Goal: Complete application form

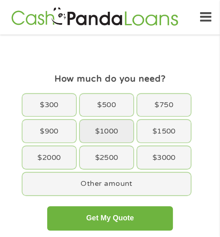
click at [102, 133] on div "$1000" at bounding box center [107, 131] width 54 height 23
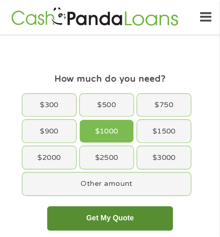
click at [132, 225] on button "Get My Quote" at bounding box center [109, 218] width 125 height 24
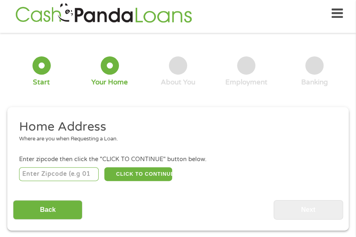
scroll to position [4, 0]
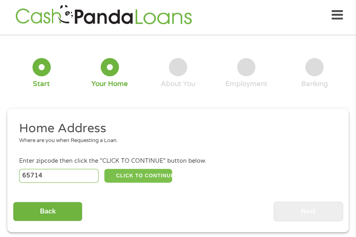
type input "65714"
click at [134, 172] on button "CLICK TO CONTINUE" at bounding box center [138, 176] width 68 height 14
type input "65714"
type input "Nixa"
select select "[US_STATE]"
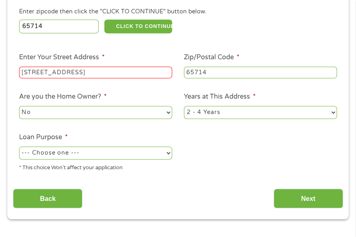
scroll to position [167, 0]
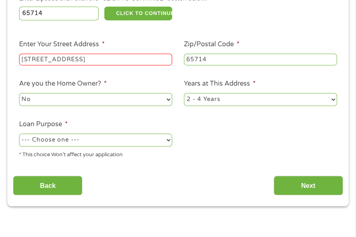
type input "[STREET_ADDRESS]"
click at [156, 144] on select "--- Choose one --- Pay Bills Debt Consolidation Home Improvement Major Purchase…" at bounding box center [95, 140] width 153 height 13
select select "other"
click at [19, 134] on select "--- Choose one --- Pay Bills Debt Consolidation Home Improvement Major Purchase…" at bounding box center [95, 140] width 153 height 13
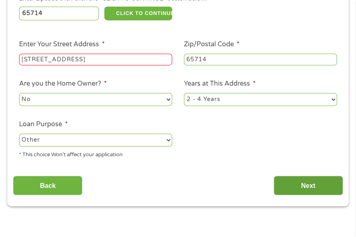
click at [331, 192] on input "Next" at bounding box center [308, 186] width 69 height 20
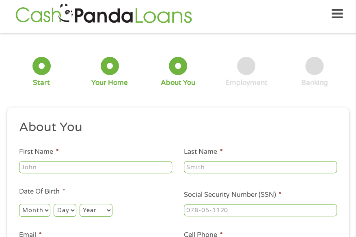
scroll to position [4, 0]
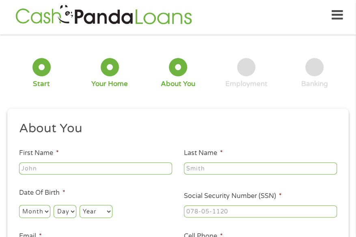
type input "Crystal"
type input "[PERSON_NAME]"
click at [30, 211] on select "Month 1 2 3 4 5 6 7 8 9 10 11 12" at bounding box center [34, 211] width 31 height 13
select select "1"
click at [19, 205] on select "Month 1 2 3 4 5 6 7 8 9 10 11 12" at bounding box center [34, 211] width 31 height 13
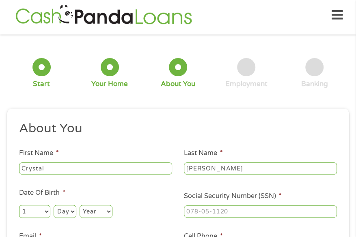
click at [64, 209] on select "Day 1 2 3 4 5 6 7 8 9 10 11 12 13 14 15 16 17 18 19 20 21 22 23 24 25 26 27 28 …" at bounding box center [65, 211] width 22 height 13
select select "27"
click at [93, 210] on select "Year [DATE] 2006 2005 2004 2003 2002 2001 2000 1999 1998 1997 1996 1995 1994 19…" at bounding box center [96, 211] width 33 height 13
select select "1979"
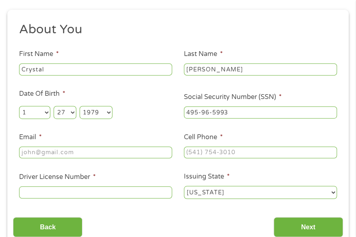
scroll to position [248, 0]
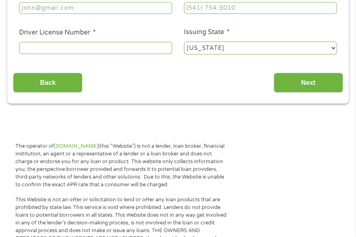
type input "495-96-5993"
type input "[EMAIL_ADDRESS][DOMAIN_NAME]"
type input "[PHONE_NUMBER]"
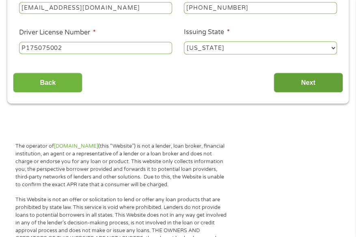
type input "P175075002"
click at [320, 87] on input "Next" at bounding box center [308, 83] width 69 height 20
click at [278, 83] on input "Next" at bounding box center [308, 83] width 69 height 20
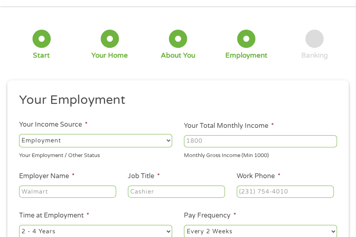
scroll to position [45, 0]
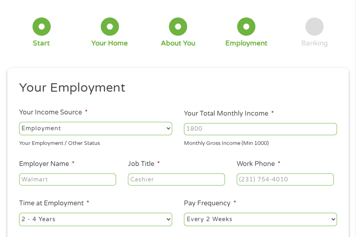
click at [212, 132] on input "Your Total Monthly Income *" at bounding box center [260, 129] width 153 height 12
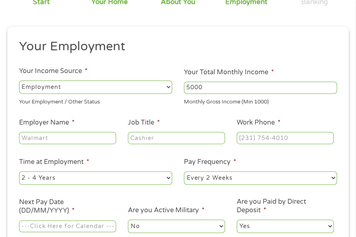
scroll to position [126, 0]
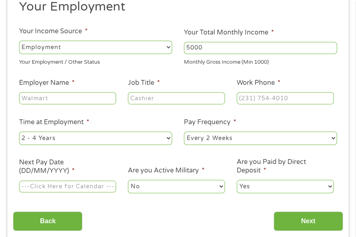
type input "5000"
click at [50, 99] on input "Employer Name *" at bounding box center [67, 98] width 97 height 12
type input "Klassy Kleaning"
type input "worker"
type input "[PHONE_NUMBER]"
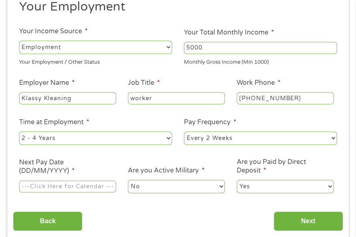
click at [42, 190] on input "Next Pay Date (DD/MM/YYYY) *" at bounding box center [67, 187] width 97 height 12
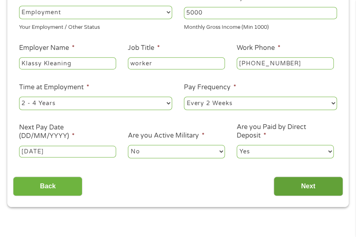
scroll to position [207, 0]
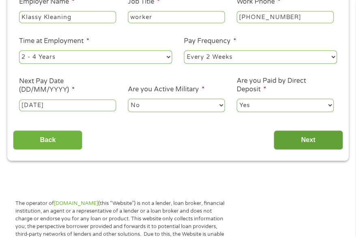
type input "[DATE]"
click at [316, 142] on input "Next" at bounding box center [308, 140] width 69 height 20
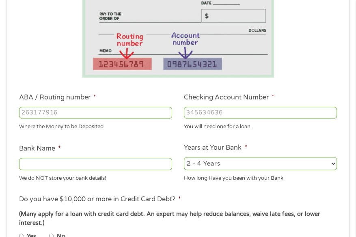
scroll to position [167, 0]
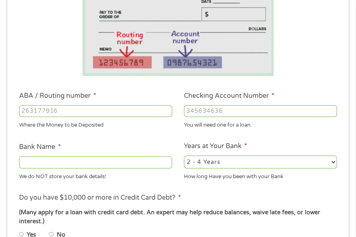
type input "101089292"
click at [113, 108] on input "101089292" at bounding box center [95, 111] width 153 height 12
type input "[PERSON_NAME] FARGO BANK"
type input "101089292"
type input "5742125049"
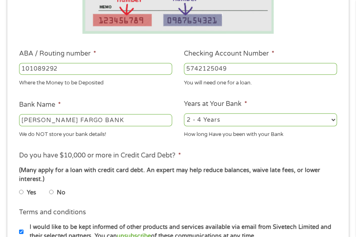
scroll to position [248, 0]
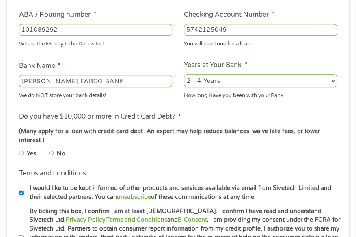
click at [51, 154] on input "No" at bounding box center [51, 153] width 5 height 10
radio input "true"
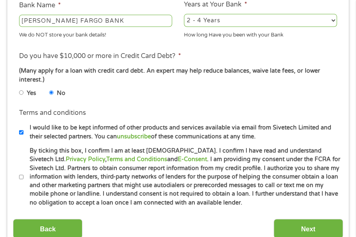
scroll to position [410, 0]
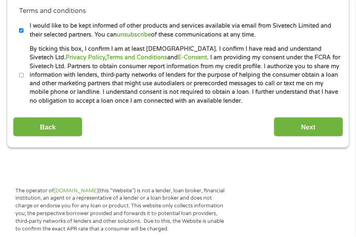
click at [135, 93] on label "By ticking this box, I confirm I am at least [DEMOGRAPHIC_DATA]. I confirm I ha…" at bounding box center [183, 75] width 318 height 61
click at [24, 80] on input "By ticking this box, I confirm I am at least [DEMOGRAPHIC_DATA]. I confirm I ha…" at bounding box center [21, 75] width 5 height 10
checkbox input "true"
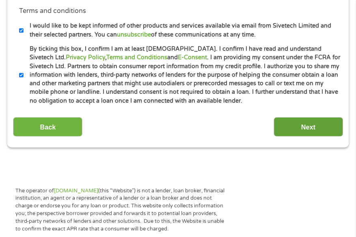
click at [297, 128] on input "Next" at bounding box center [308, 127] width 69 height 20
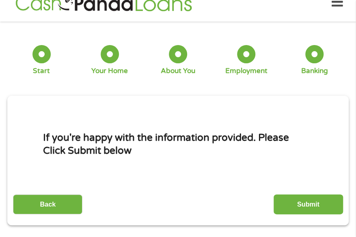
scroll to position [4, 0]
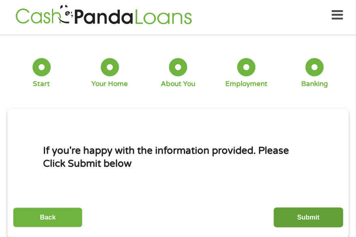
click at [312, 221] on input "Submit" at bounding box center [308, 218] width 69 height 20
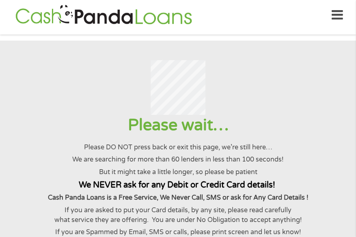
scroll to position [0, 0]
